Goal: Browse casually

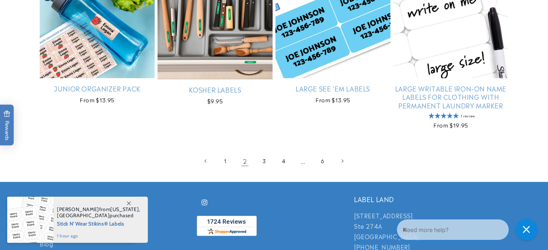
scroll to position [1660, 0]
